Goal: Navigation & Orientation: Find specific page/section

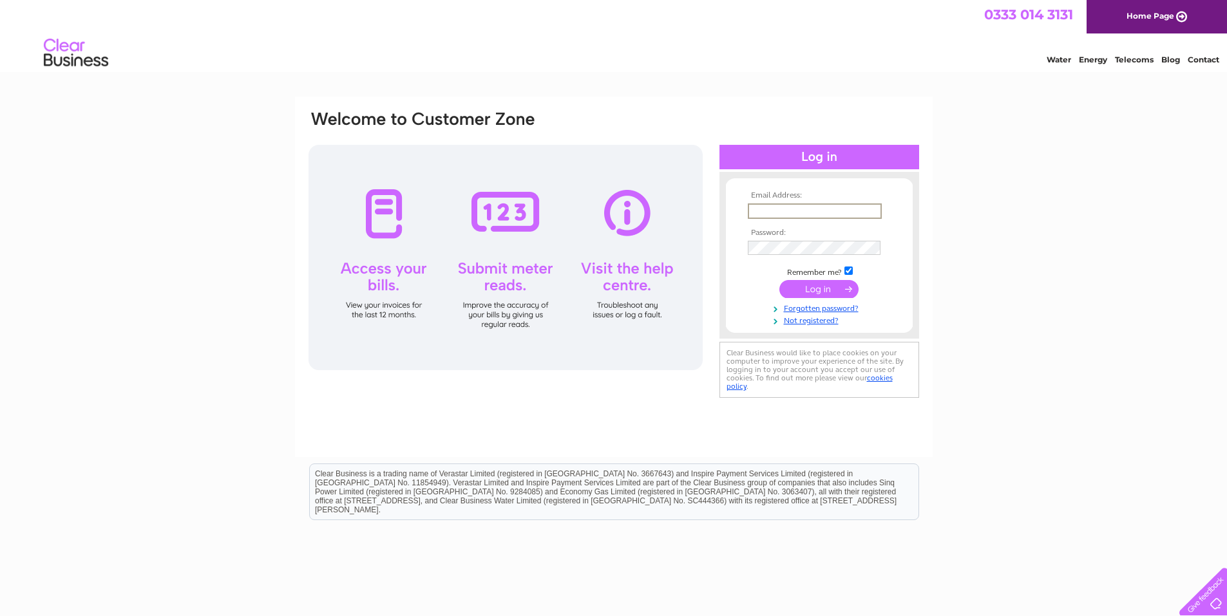
click at [810, 209] on input "text" at bounding box center [814, 210] width 134 height 15
type input "trbrazier@outlook.com"
click at [779, 280] on input "submit" at bounding box center [818, 289] width 79 height 18
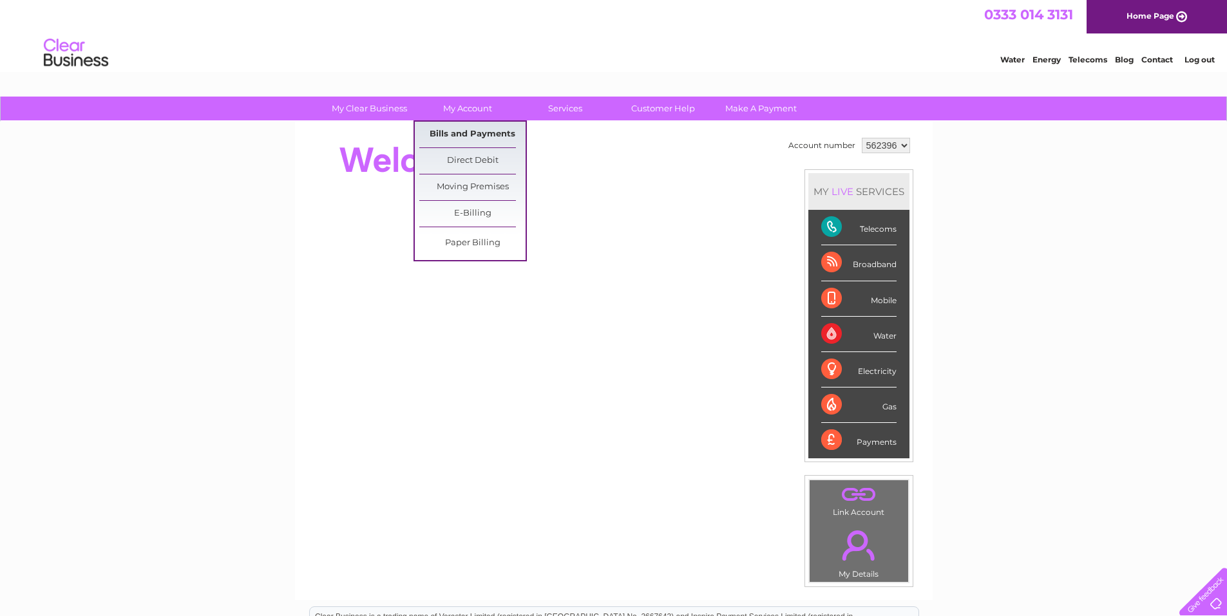
click at [471, 136] on link "Bills and Payments" at bounding box center [472, 135] width 106 height 26
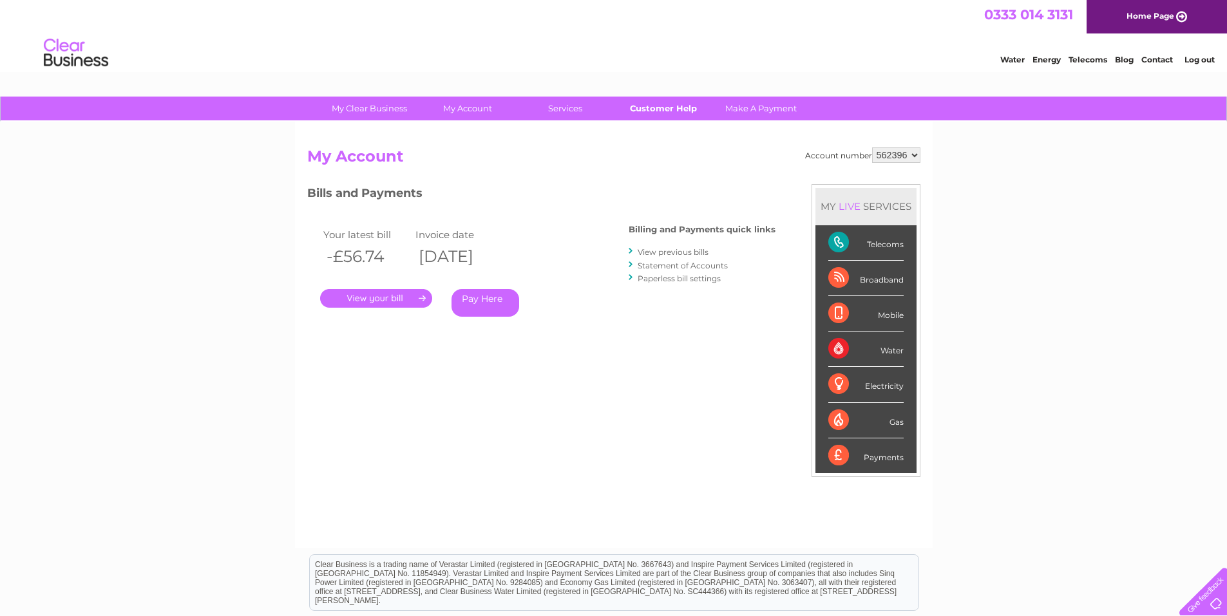
click at [654, 107] on link "Customer Help" at bounding box center [663, 109] width 106 height 24
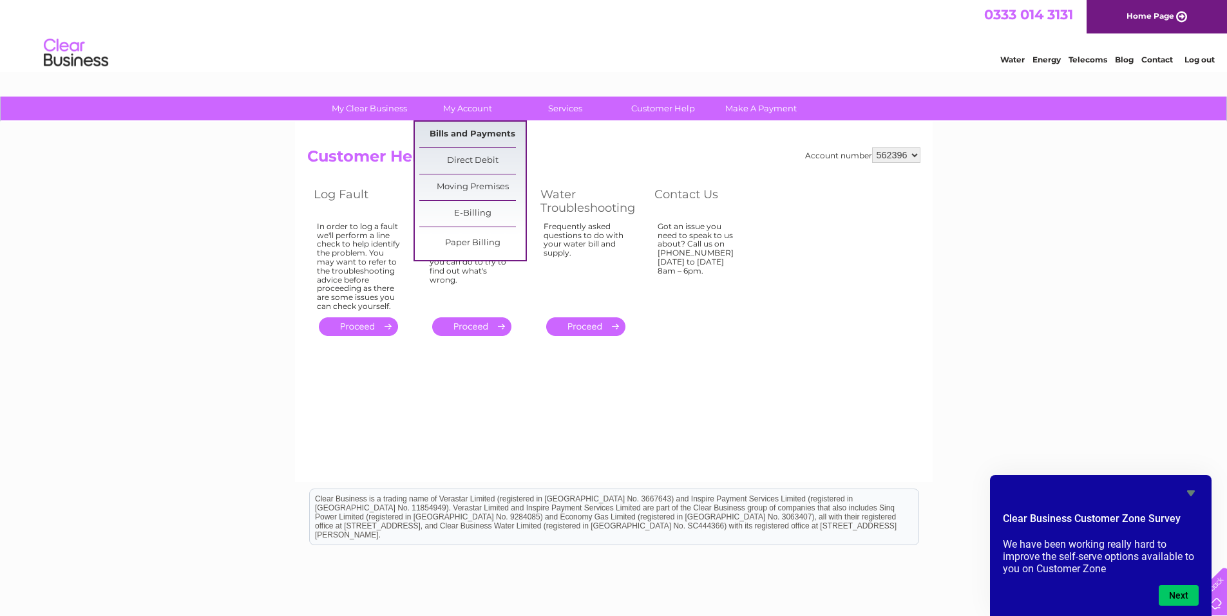
click at [463, 138] on link "Bills and Payments" at bounding box center [472, 135] width 106 height 26
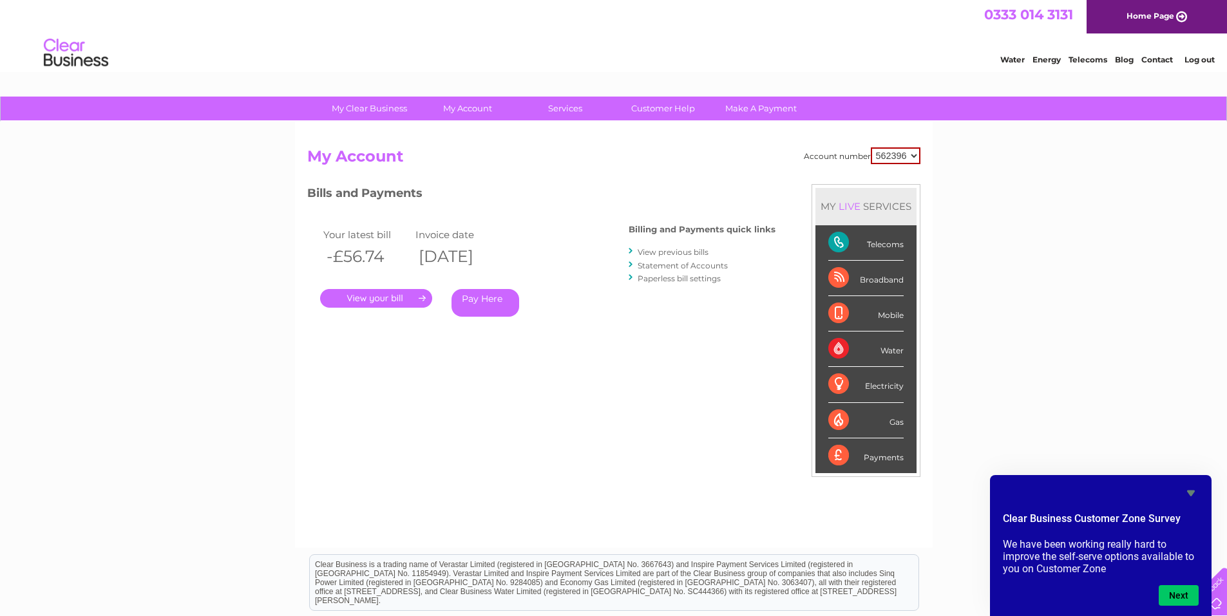
click at [1160, 19] on link "Home Page" at bounding box center [1156, 16] width 140 height 33
